Goal: Find specific page/section: Find specific page/section

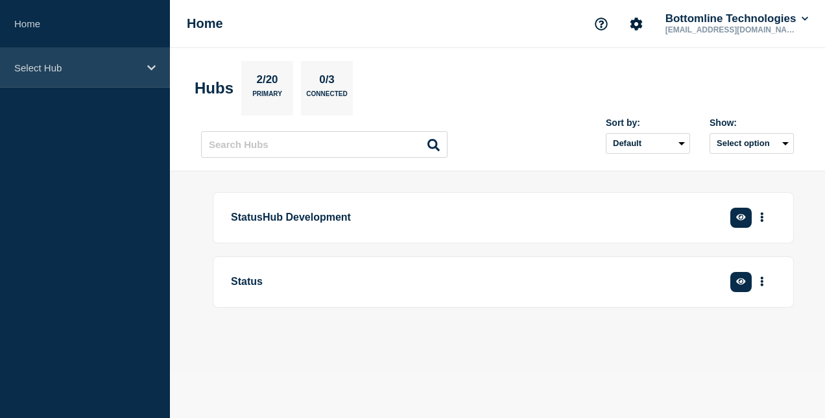
click at [78, 67] on p "Select Hub" at bounding box center [76, 67] width 124 height 11
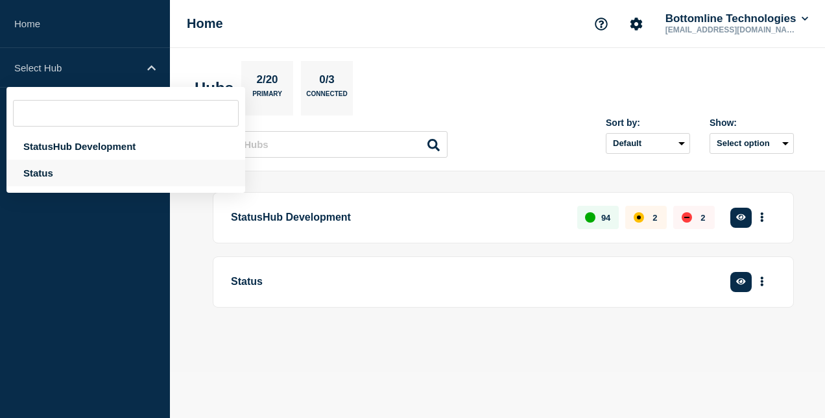
click at [49, 174] on div "Status" at bounding box center [125, 173] width 239 height 27
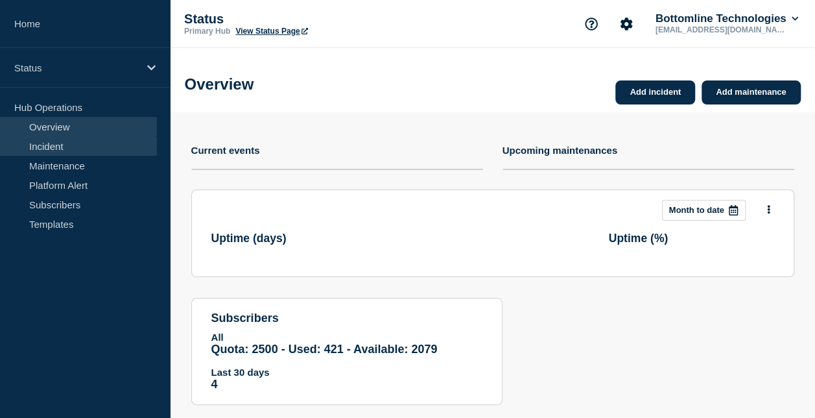
click at [66, 141] on link "Incident" at bounding box center [78, 145] width 157 height 19
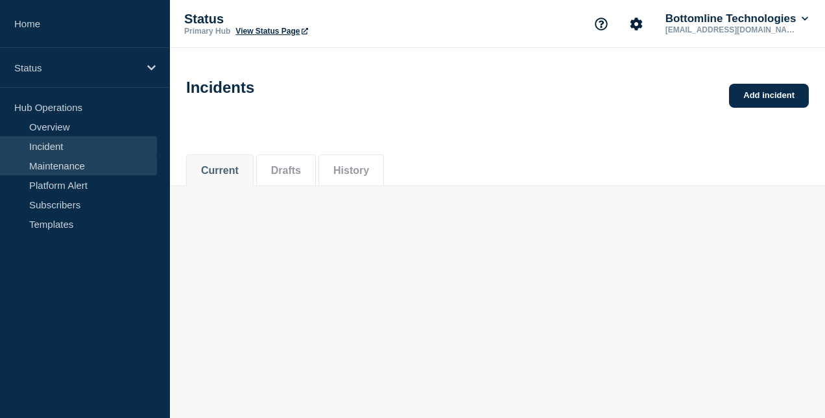
click at [62, 162] on link "Maintenance" at bounding box center [78, 165] width 157 height 19
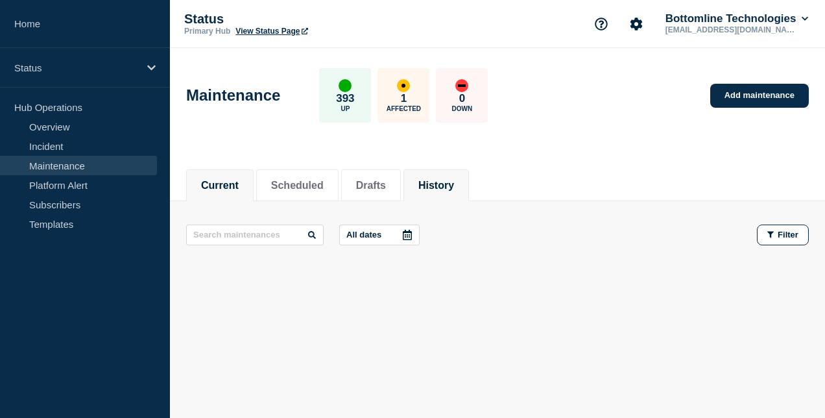
click at [438, 187] on button "History" at bounding box center [436, 186] width 36 height 12
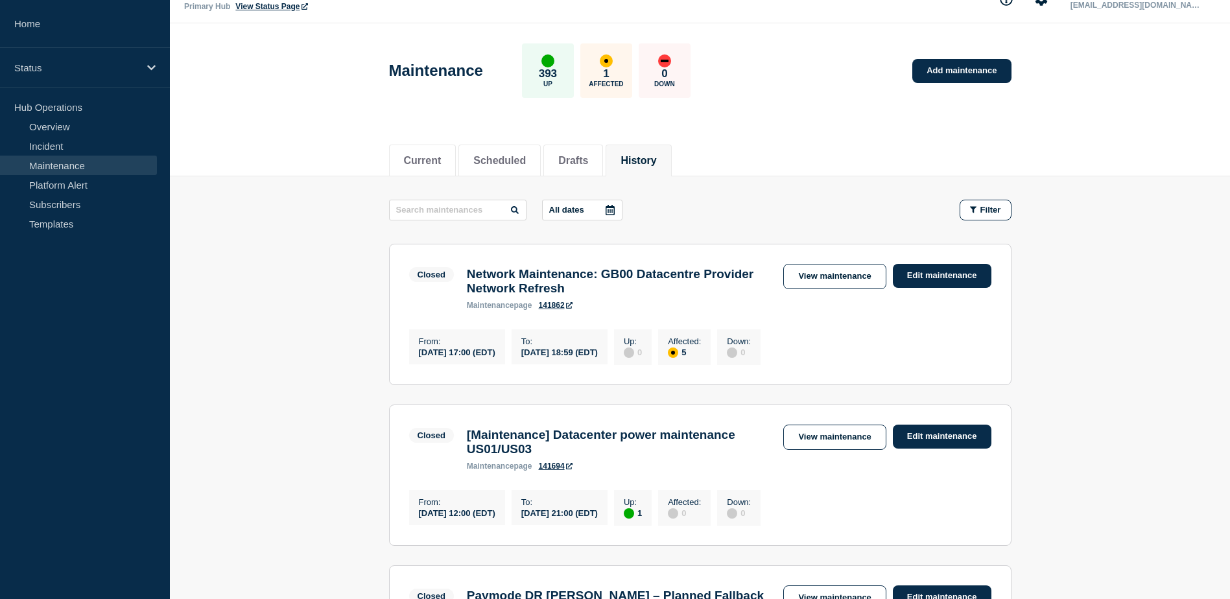
scroll to position [24, 0]
